Goal: Information Seeking & Learning: Learn about a topic

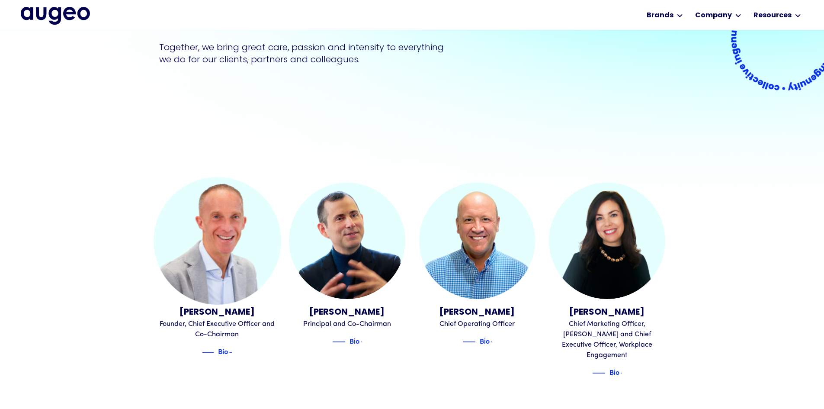
scroll to position [174, 0]
click at [210, 346] on div "Bio" at bounding box center [208, 351] width 10 height 10
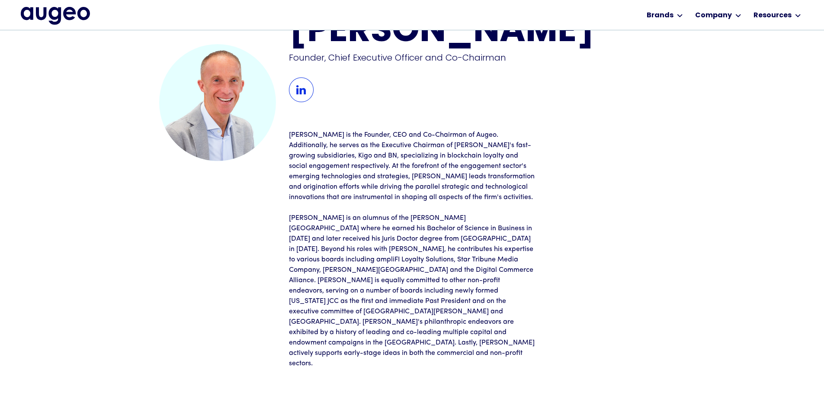
scroll to position [44, 0]
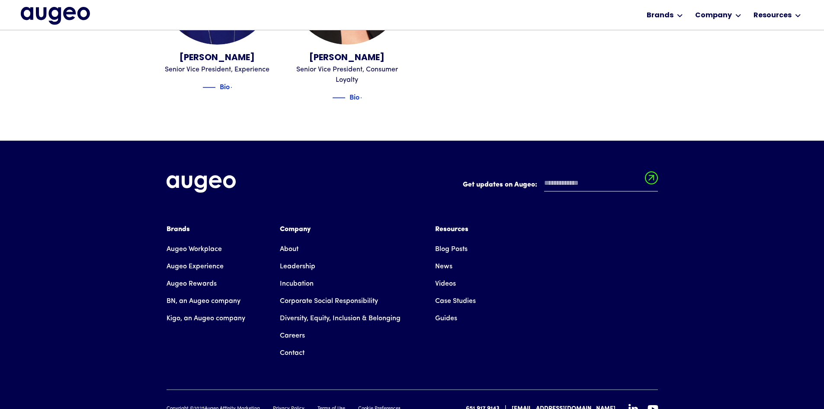
scroll to position [1261, 0]
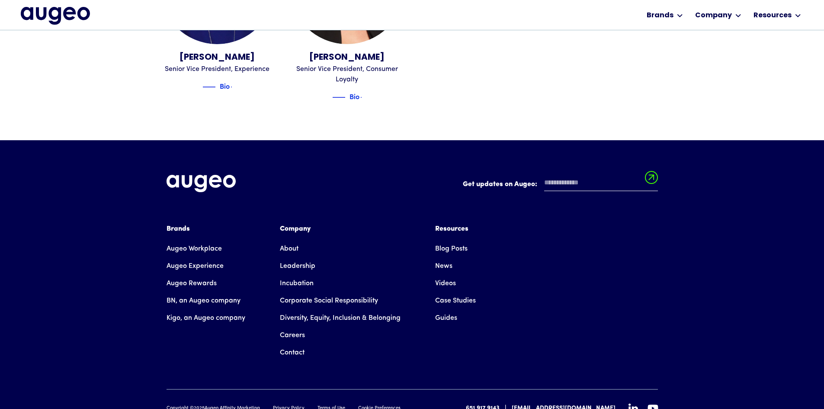
click at [291, 240] on link "About" at bounding box center [289, 248] width 19 height 17
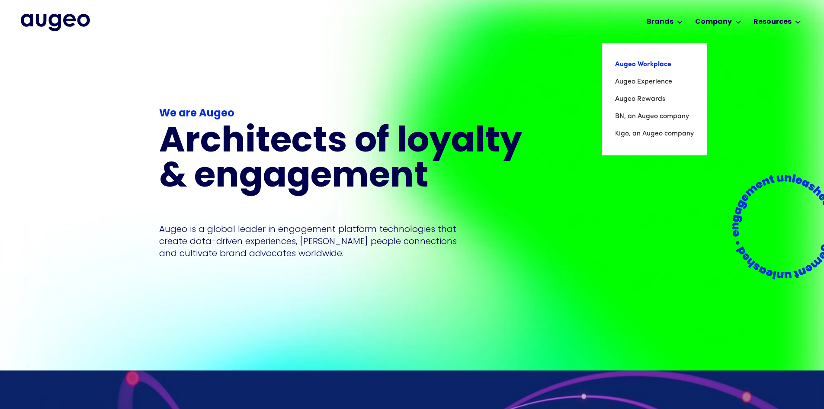
click at [640, 64] on link "Augeo Workplace" at bounding box center [654, 64] width 79 height 17
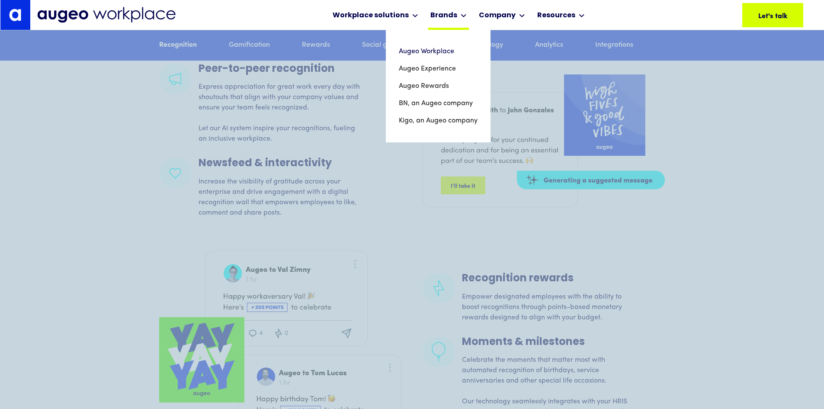
scroll to position [1439, 0]
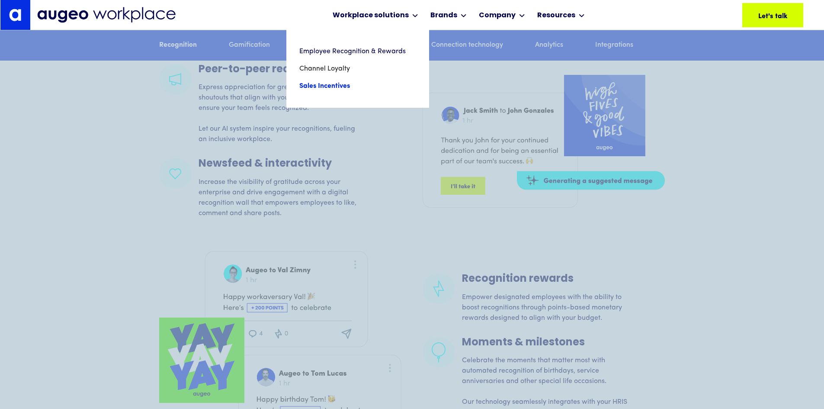
click at [327, 87] on link "Sales Incentives" at bounding box center [357, 85] width 117 height 17
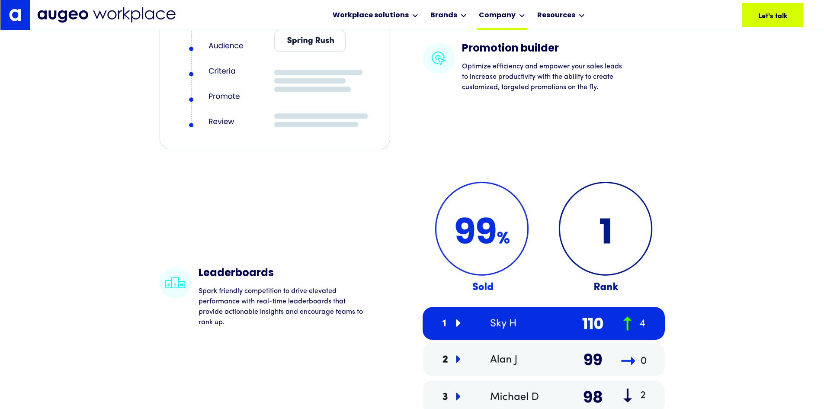
scroll to position [1570, 0]
